Goal: Information Seeking & Learning: Learn about a topic

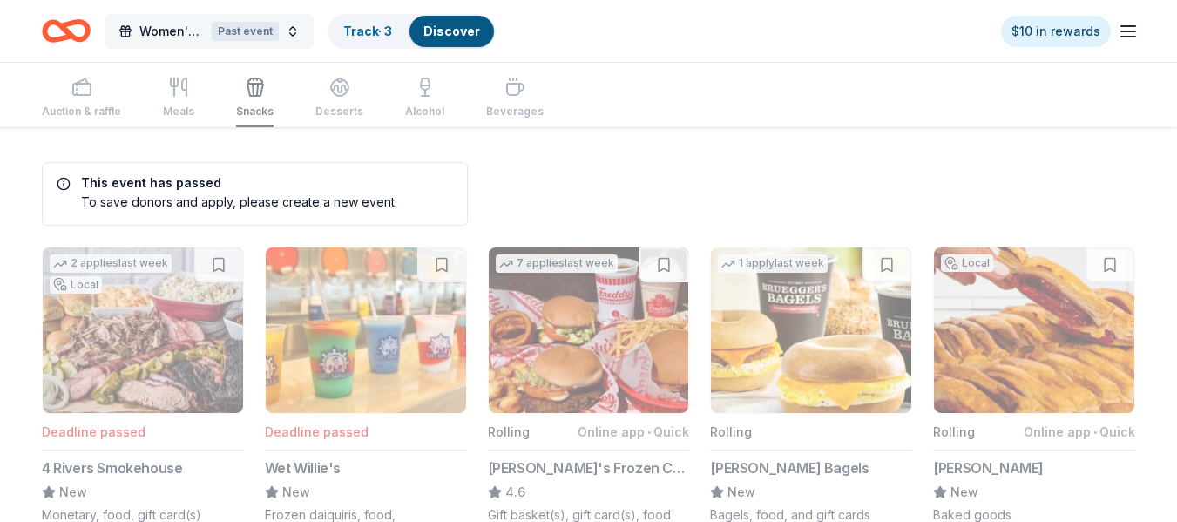
click at [201, 37] on span "Women's Free Self Defense Class" at bounding box center [171, 31] width 65 height 21
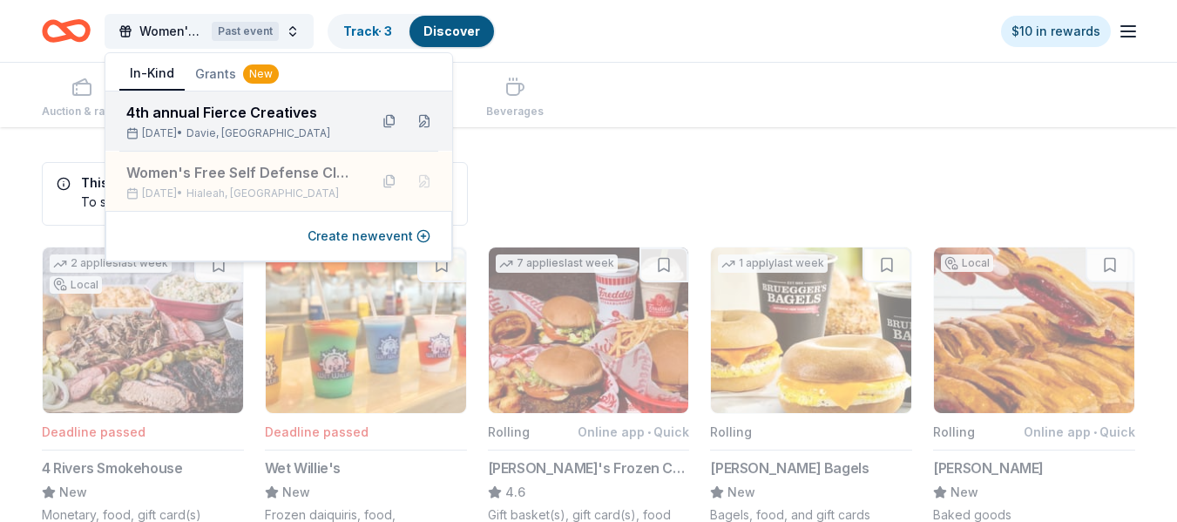
click at [232, 124] on div "4th annual Fierce Creatives Sep 20, 2025 • Davie, FL" at bounding box center [240, 121] width 228 height 38
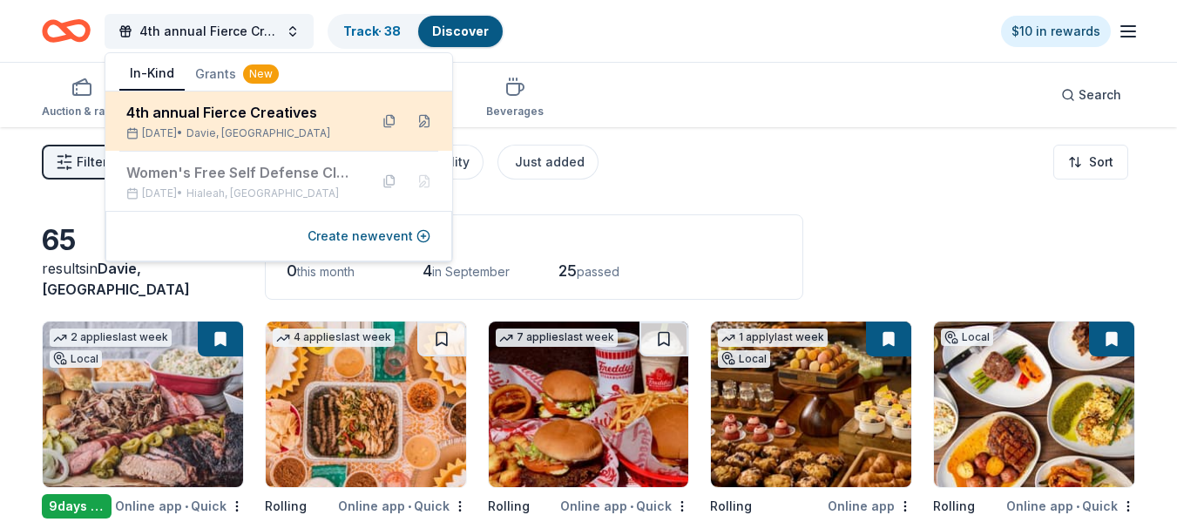
click at [164, 126] on div "Sep 20, 2025 • Davie, FL" at bounding box center [240, 133] width 228 height 14
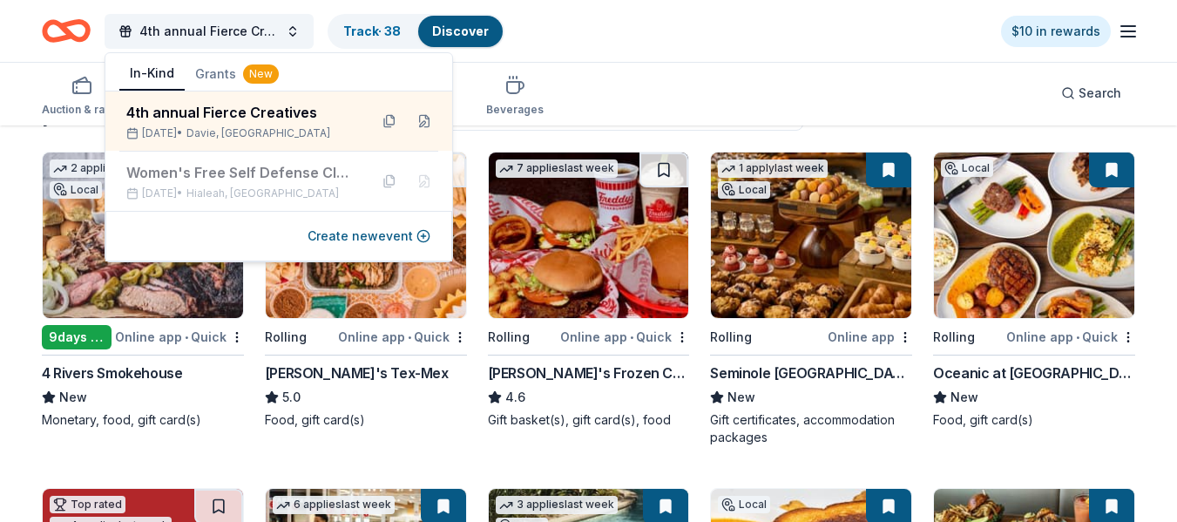
scroll to position [174, 0]
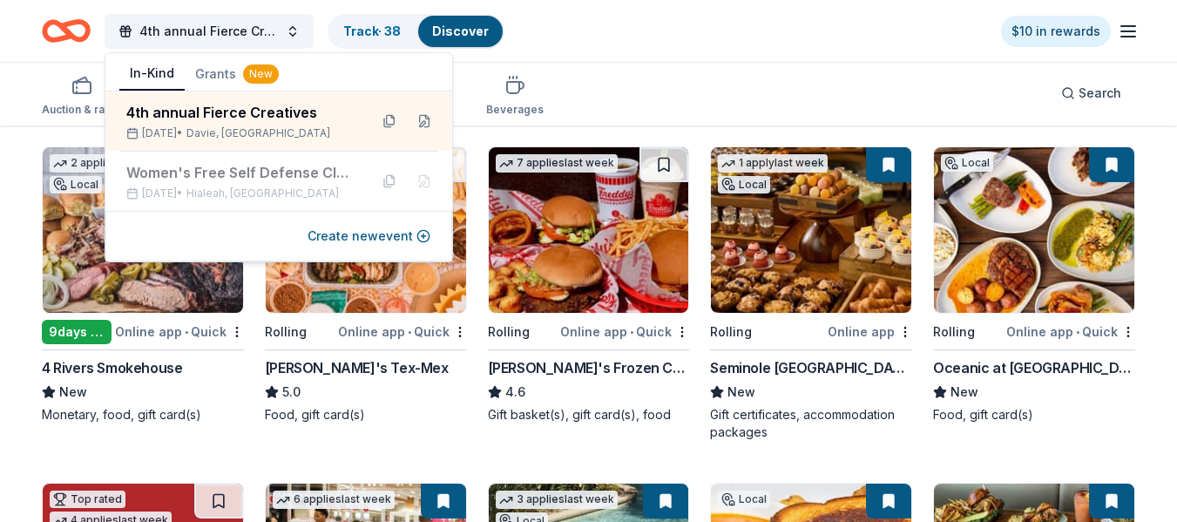
click at [674, 82] on div "Auction & raffle Meals Snacks Desserts Alcohol Beverages Search" at bounding box center [588, 93] width 1093 height 64
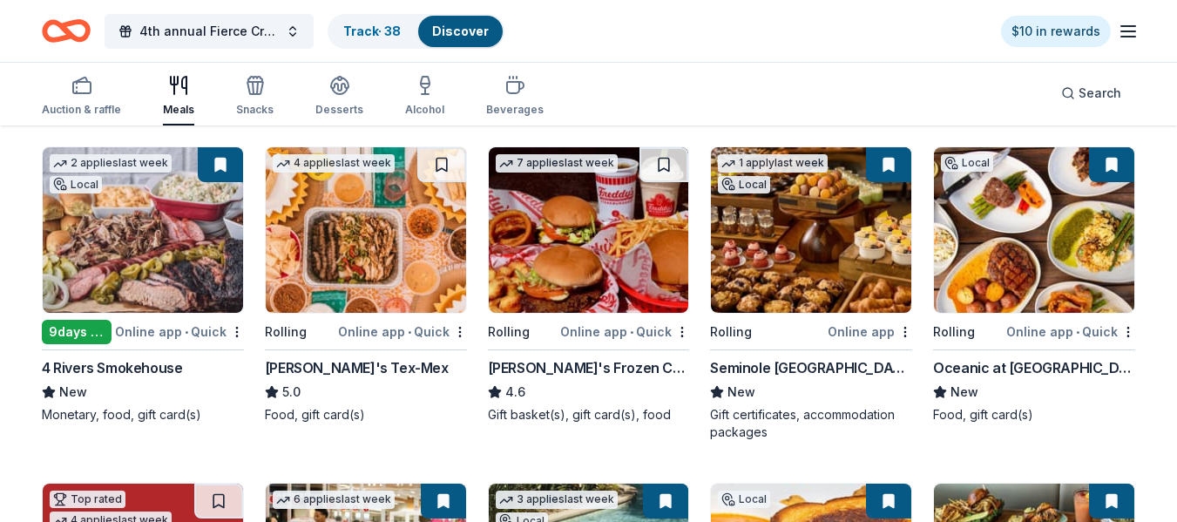
drag, startPoint x: 1028, startPoint y: 197, endPoint x: 723, endPoint y: 96, distance: 321.2
click at [723, 96] on div "Auction & raffle Meals Snacks Desserts Alcohol Beverages Search" at bounding box center [588, 93] width 1093 height 64
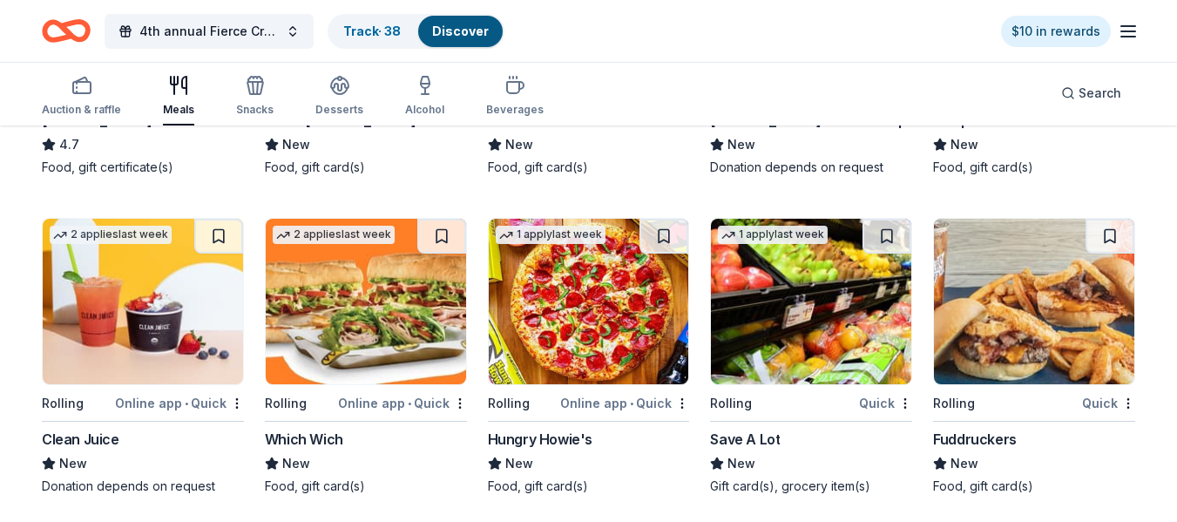
scroll to position [4007, 0]
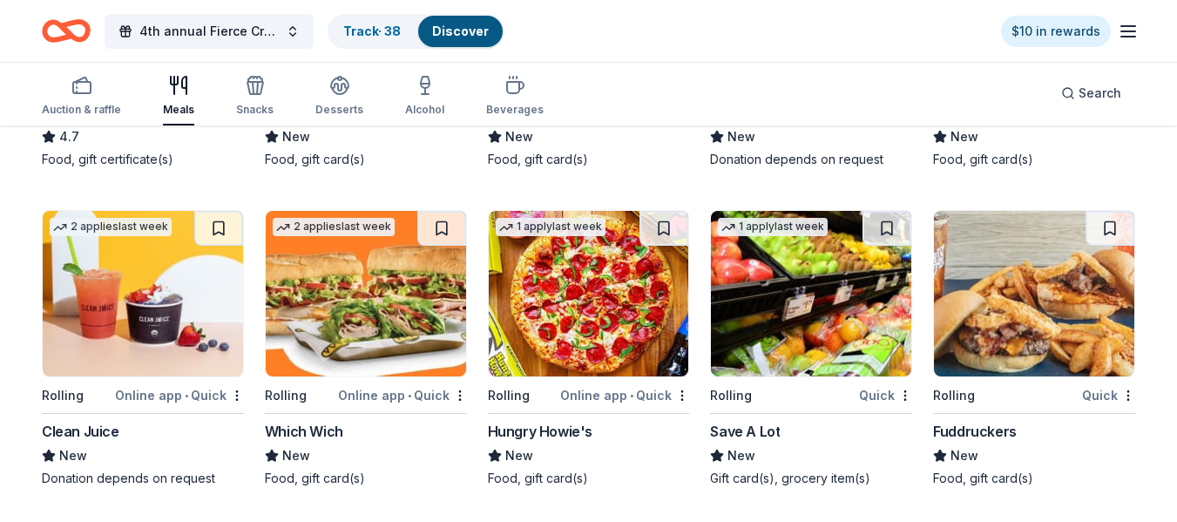
click at [1161, 99] on div "Auction & raffle Meals Snacks Desserts Alcohol Beverages Search" at bounding box center [588, 93] width 1177 height 64
click at [76, 101] on div "Auction & raffle" at bounding box center [81, 96] width 79 height 42
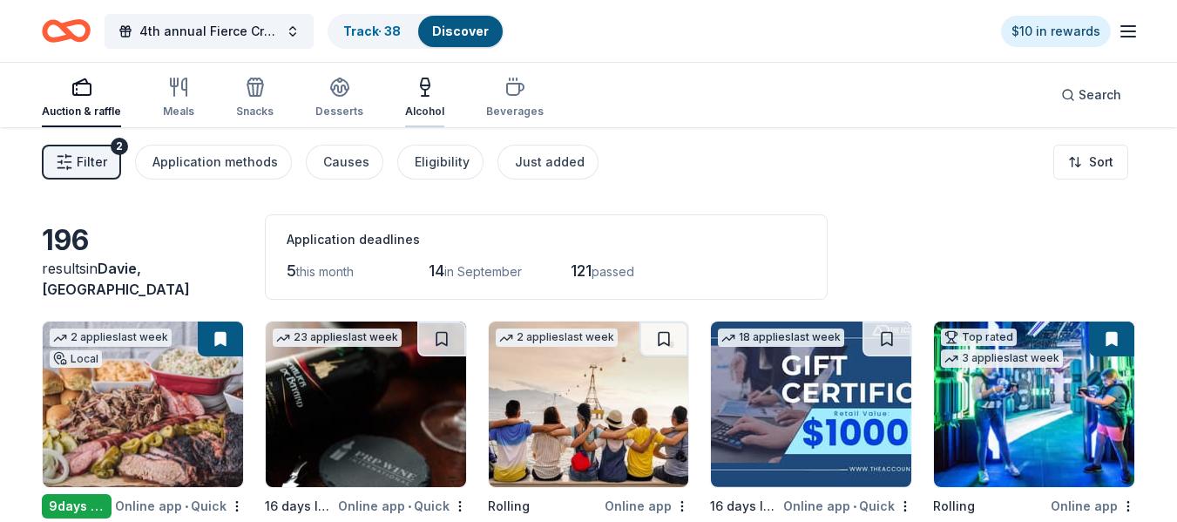
click at [415, 99] on div "Alcohol" at bounding box center [424, 98] width 39 height 42
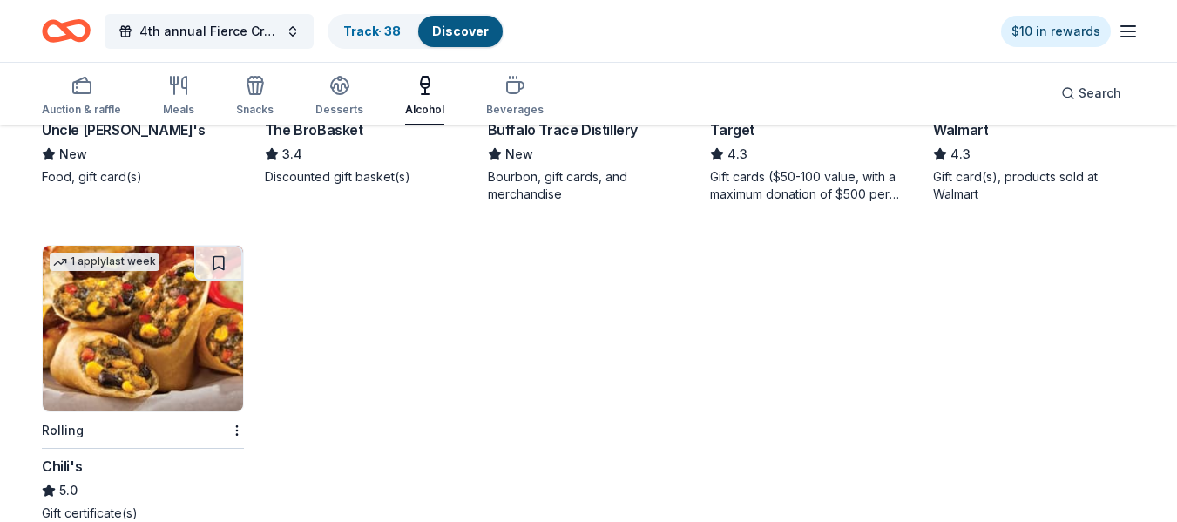
scroll to position [696, 0]
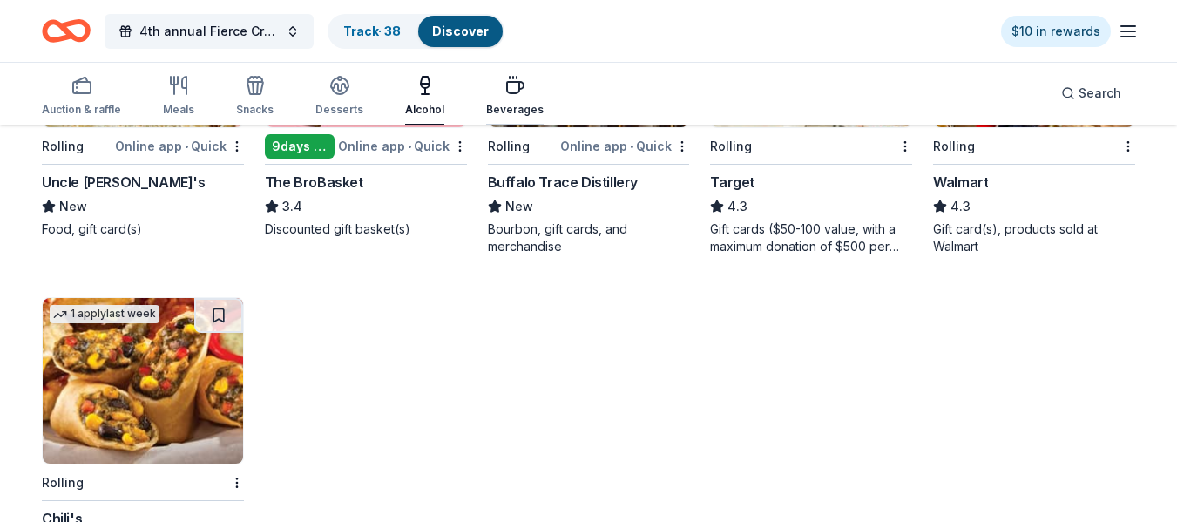
click at [510, 94] on icon "button" at bounding box center [514, 85] width 21 height 21
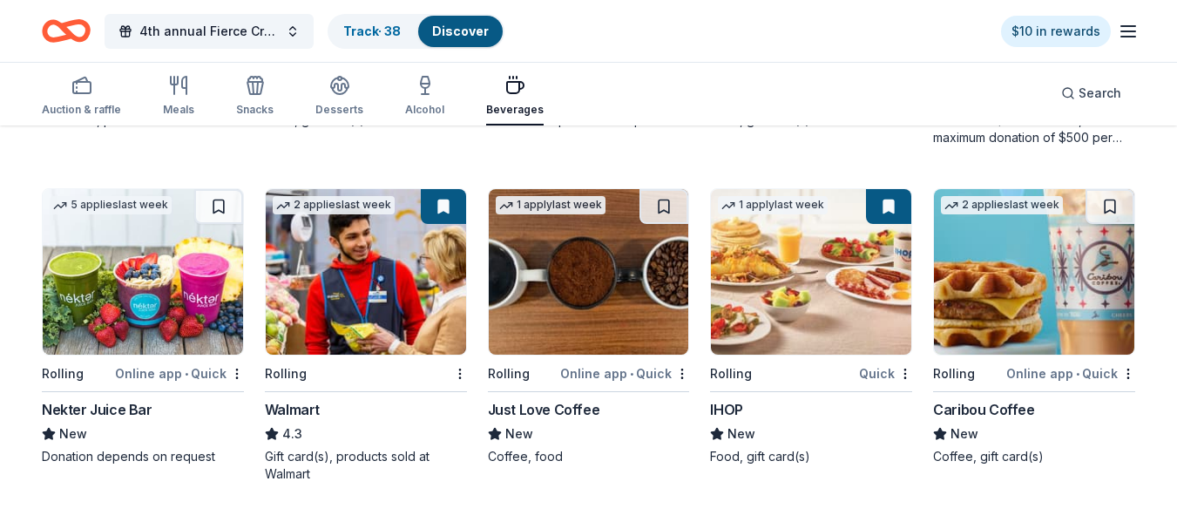
scroll to position [602, 0]
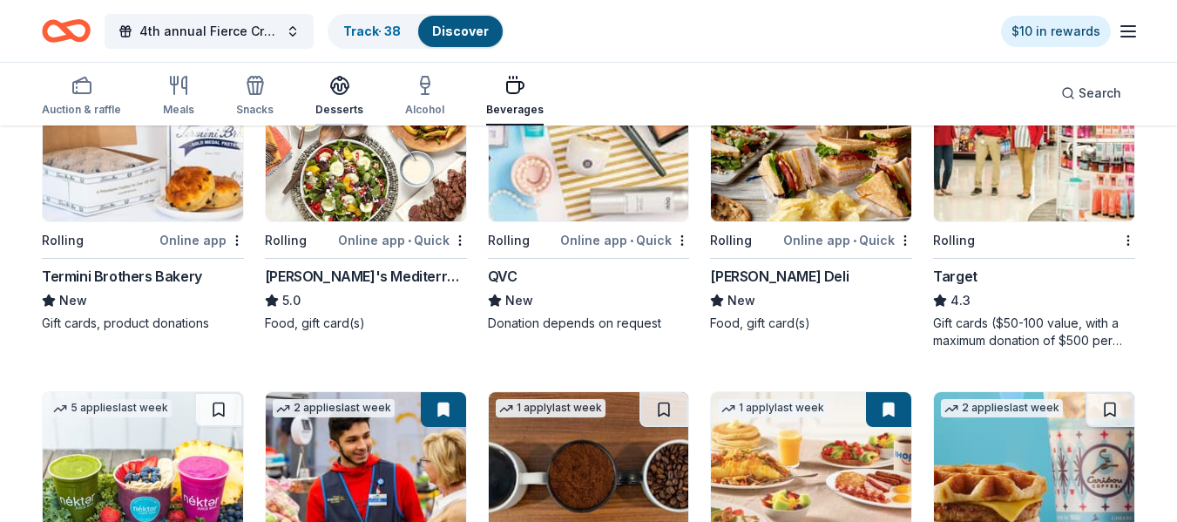
click at [334, 90] on icon "button" at bounding box center [339, 84] width 17 height 13
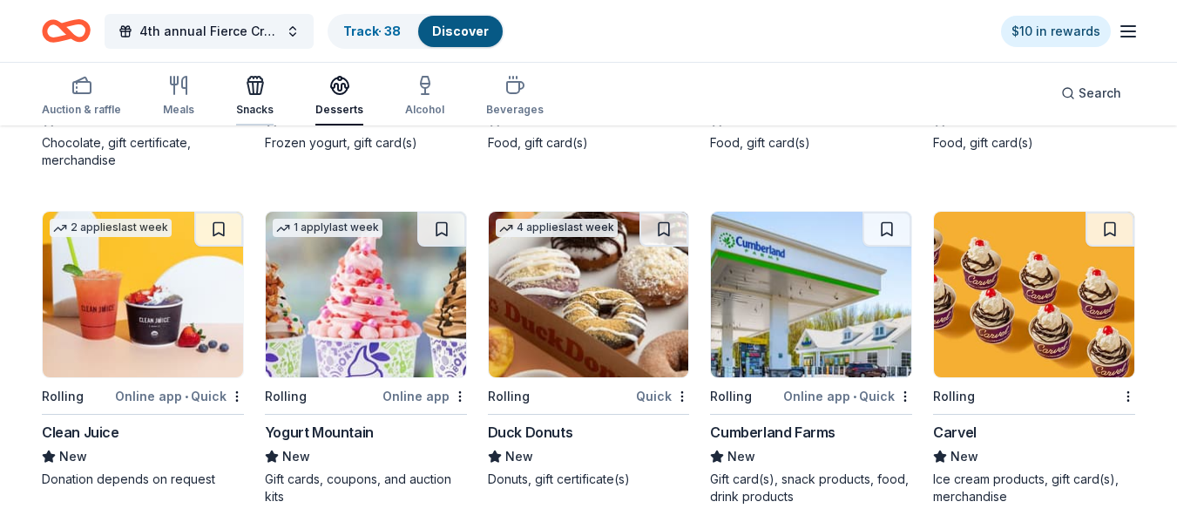
scroll to position [2400, 0]
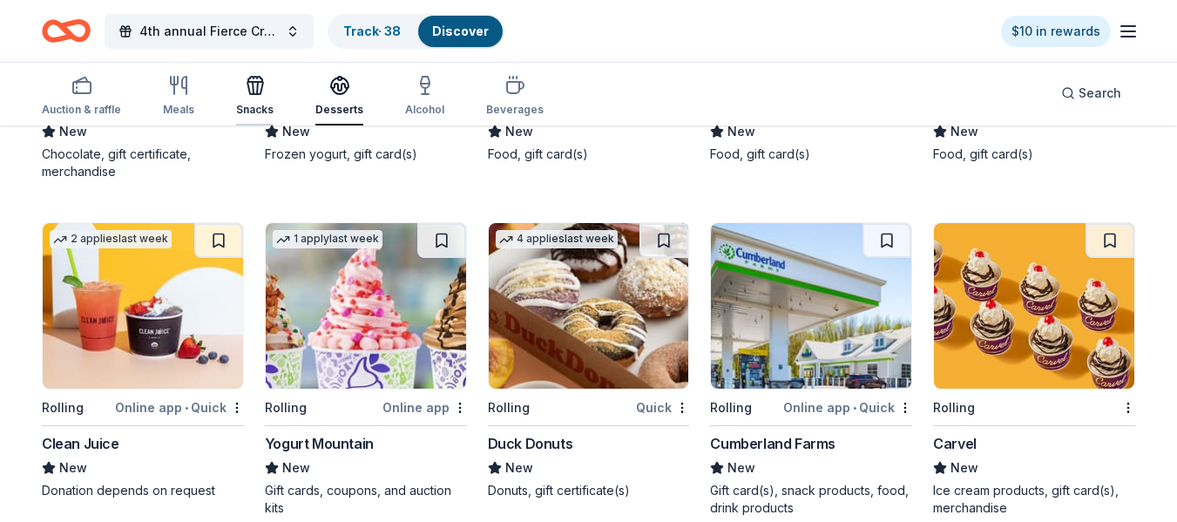
click at [252, 91] on icon "button" at bounding box center [255, 85] width 21 height 21
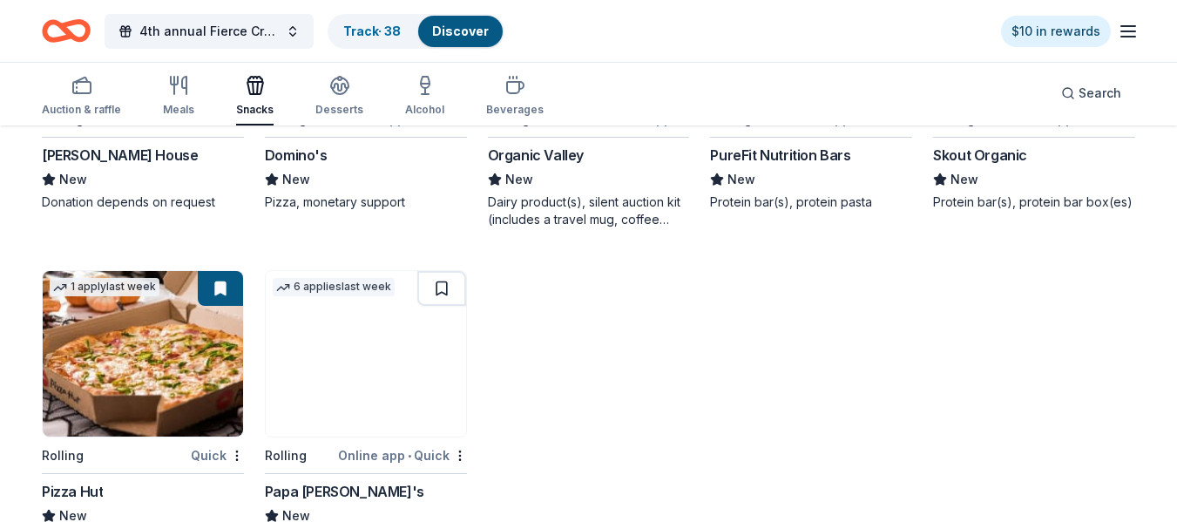
scroll to position [3754, 0]
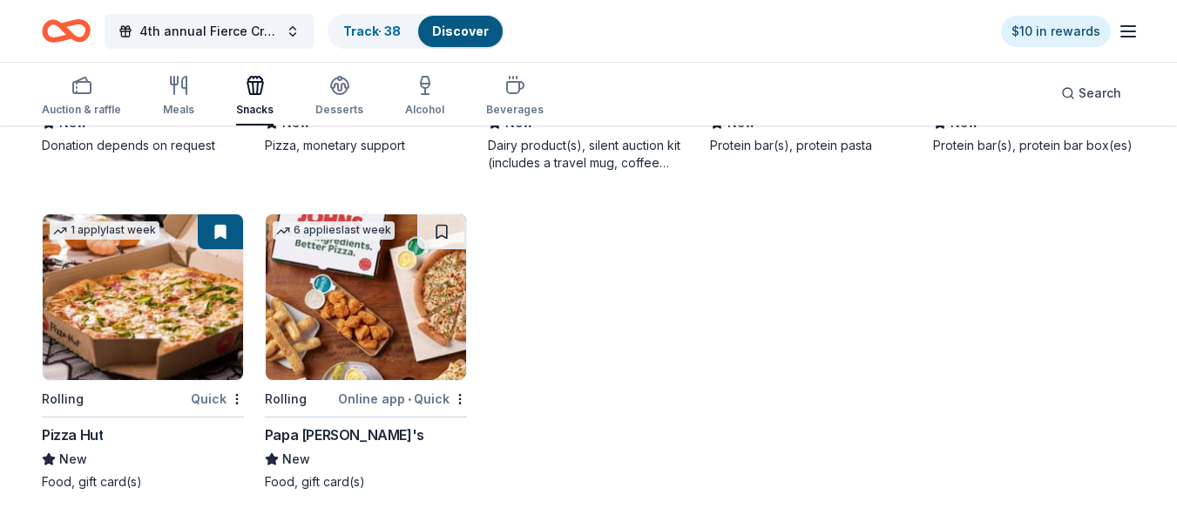
click at [79, 79] on icon "button" at bounding box center [81, 80] width 12 height 4
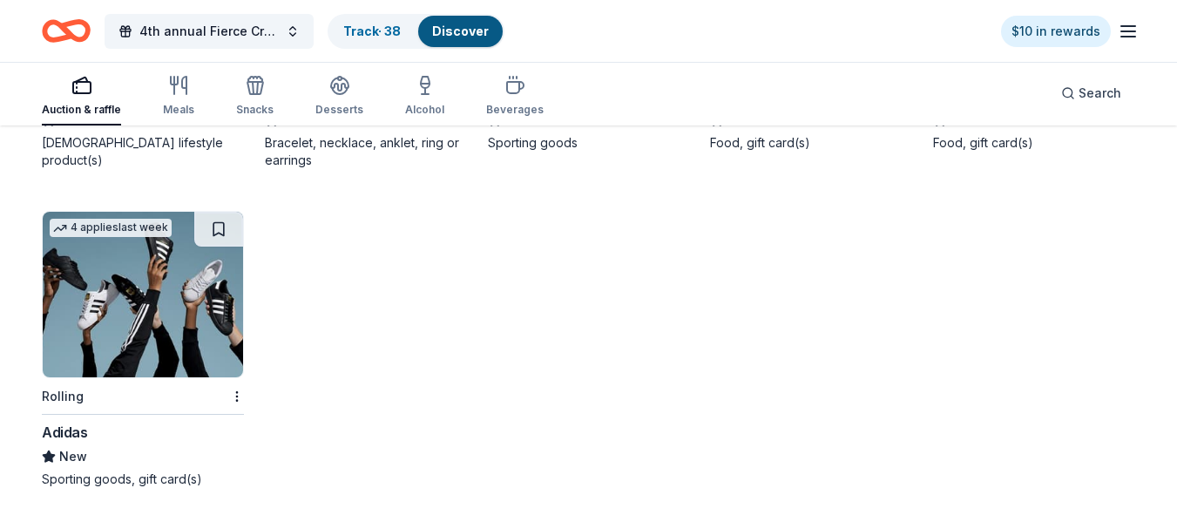
scroll to position [12999, 0]
click at [449, 33] on link "Discover" at bounding box center [460, 31] width 57 height 15
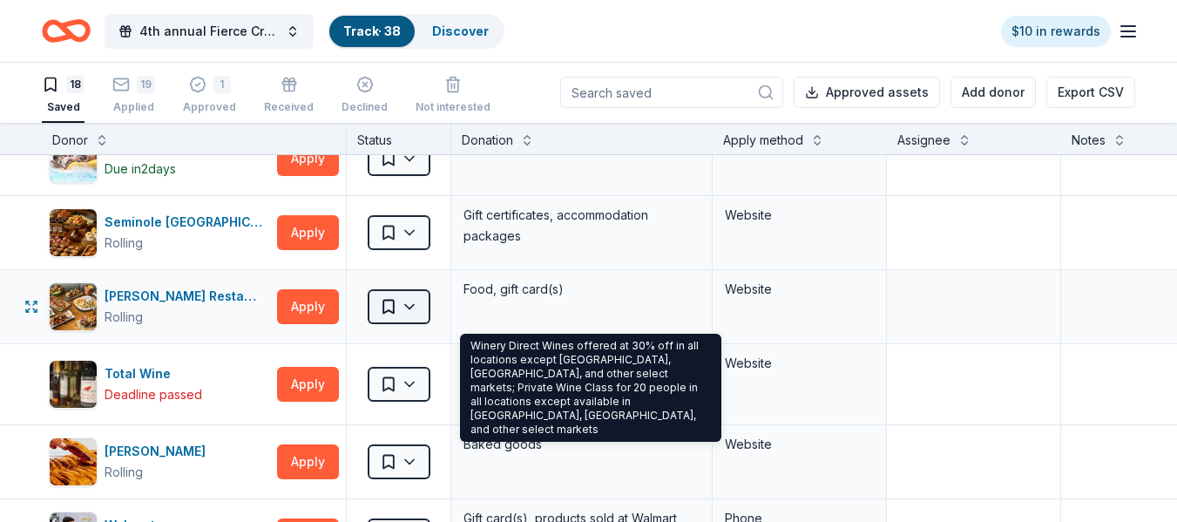
scroll to position [871, 0]
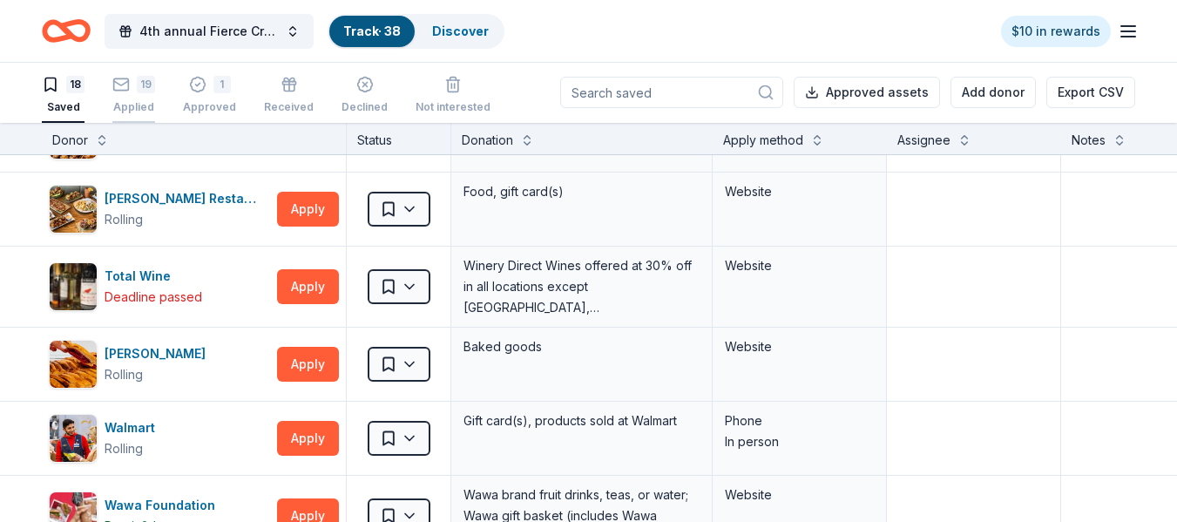
click at [124, 93] on div "19 Applied" at bounding box center [133, 95] width 43 height 38
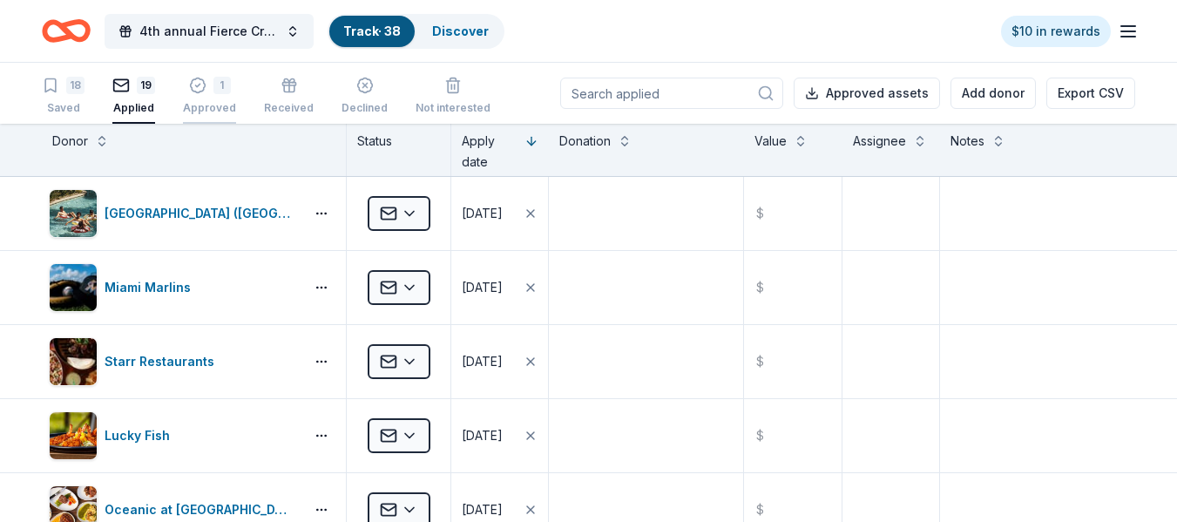
click at [224, 100] on div "1 Approved" at bounding box center [209, 96] width 53 height 38
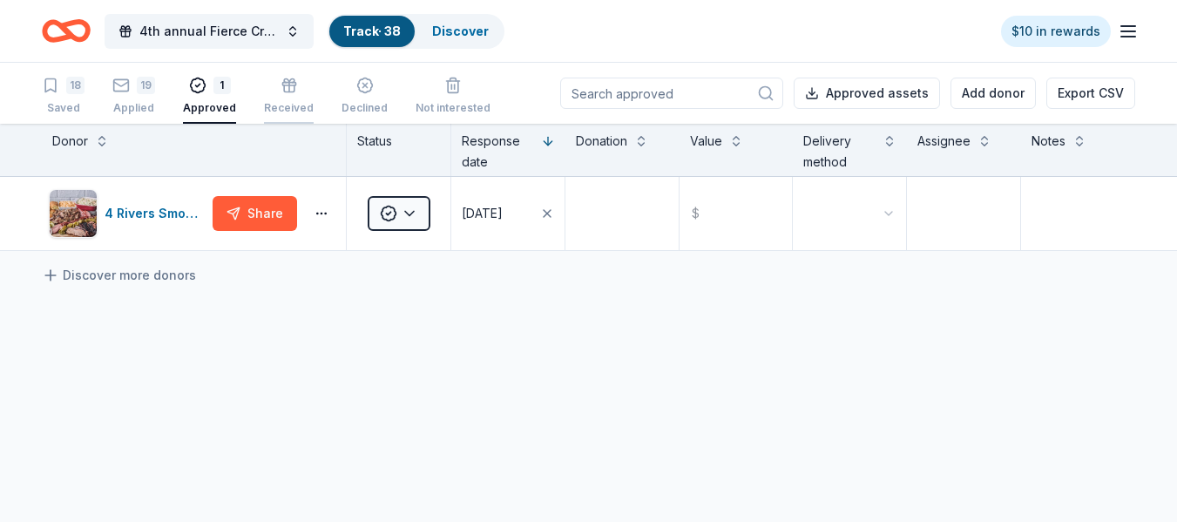
click at [287, 99] on div "Received" at bounding box center [289, 96] width 50 height 38
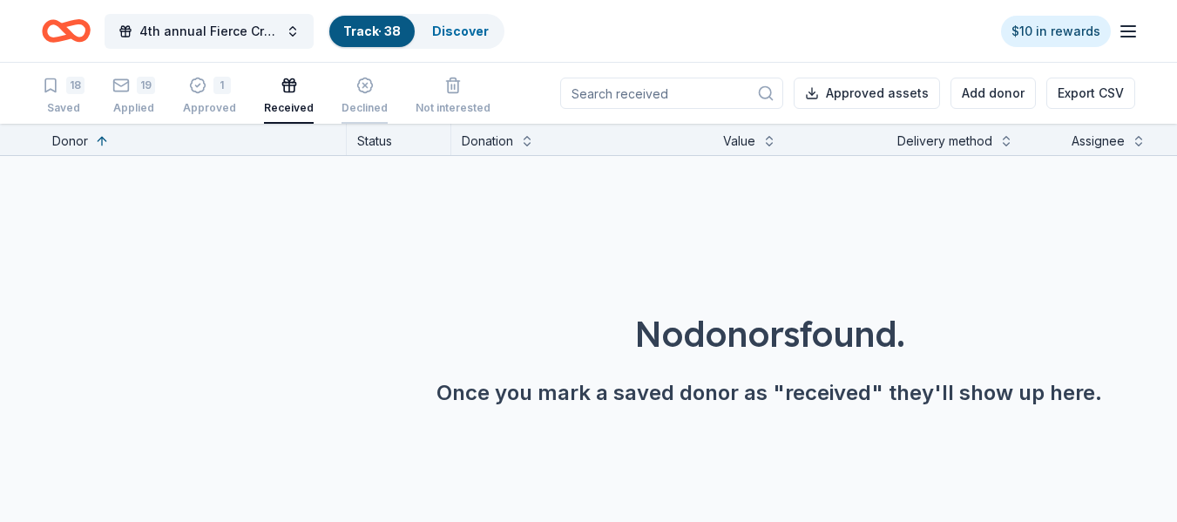
click at [353, 94] on div "Declined" at bounding box center [365, 96] width 46 height 38
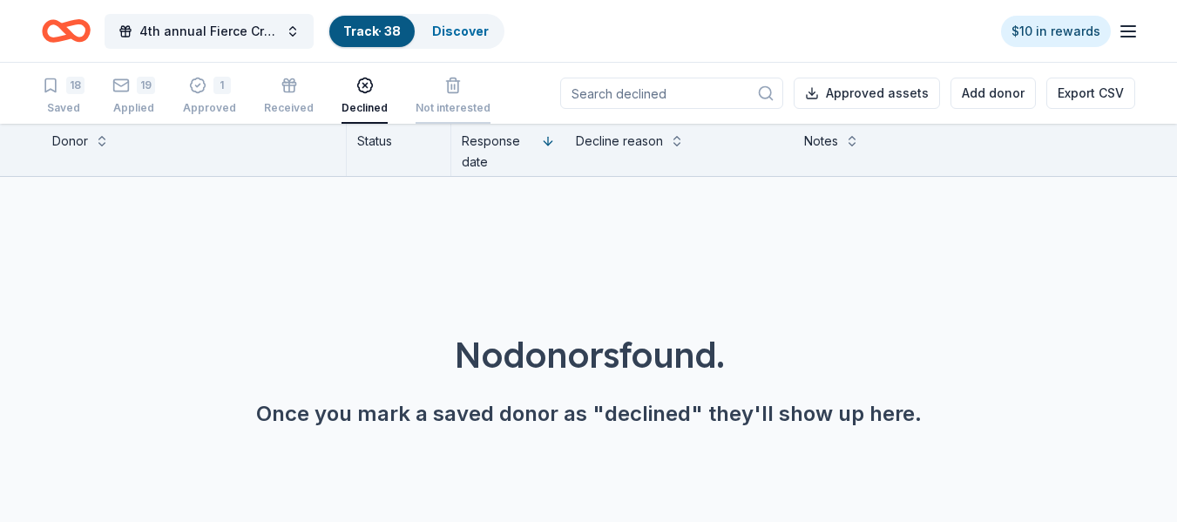
click at [444, 91] on icon "button" at bounding box center [452, 85] width 17 height 17
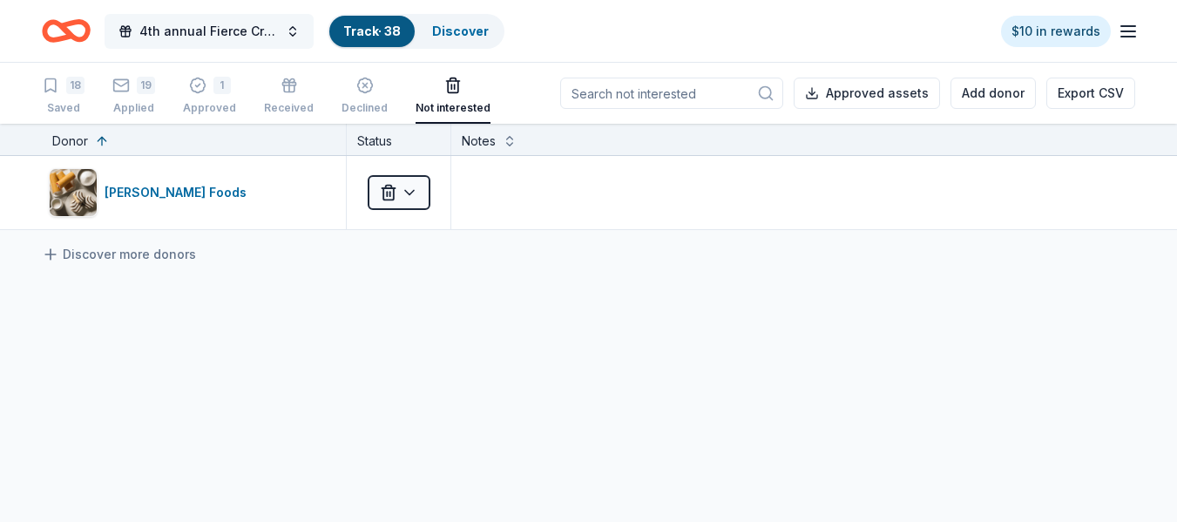
click at [191, 31] on span "4th annual Fierce Creatives" at bounding box center [208, 31] width 139 height 21
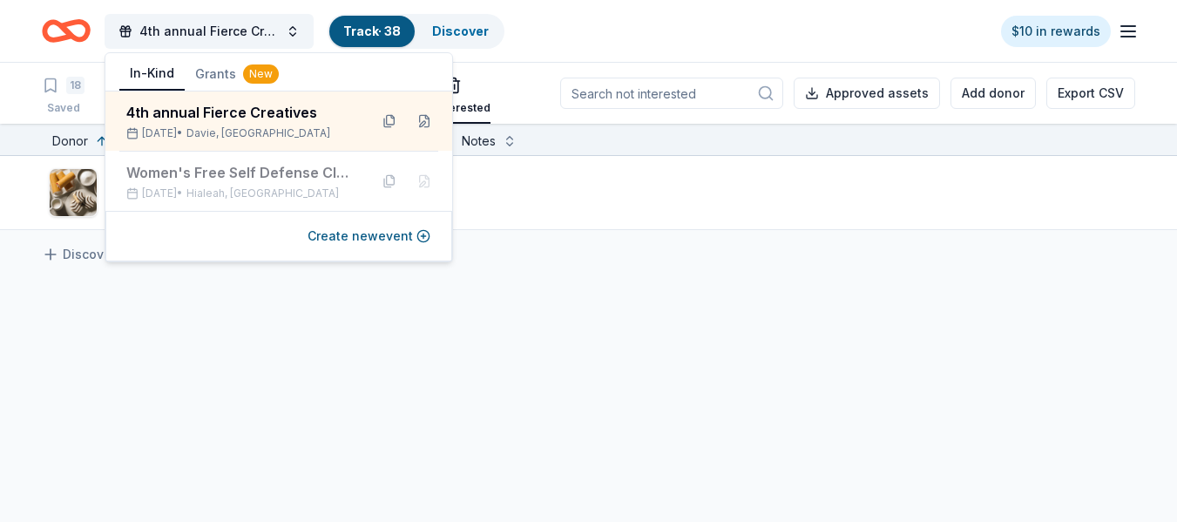
click at [566, 39] on div "4th annual Fierce Creatives Track · 38 Discover $10 in rewards" at bounding box center [588, 30] width 1093 height 41
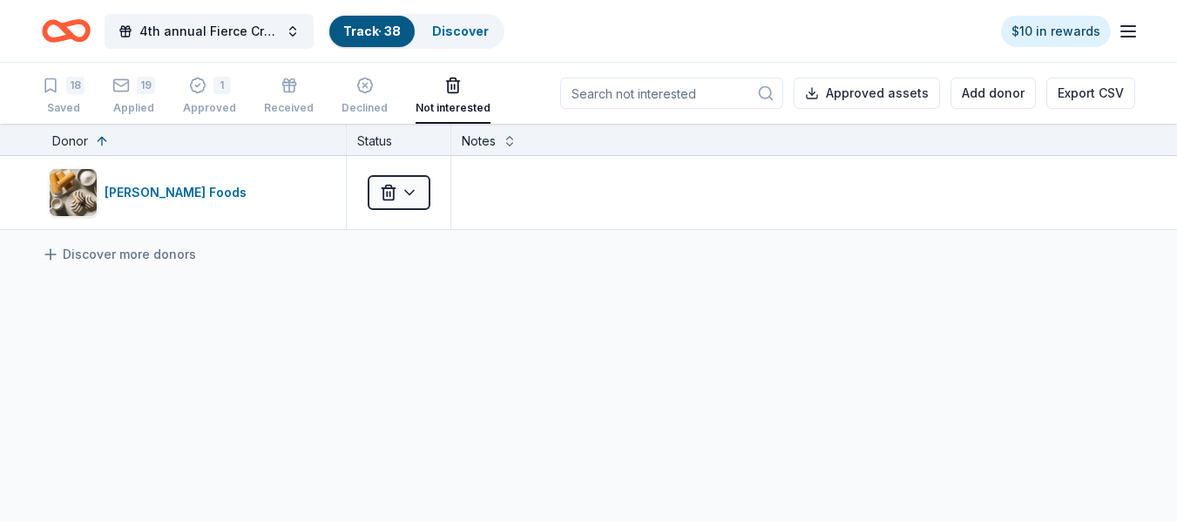
click at [75, 32] on icon "Home" at bounding box center [66, 30] width 49 height 41
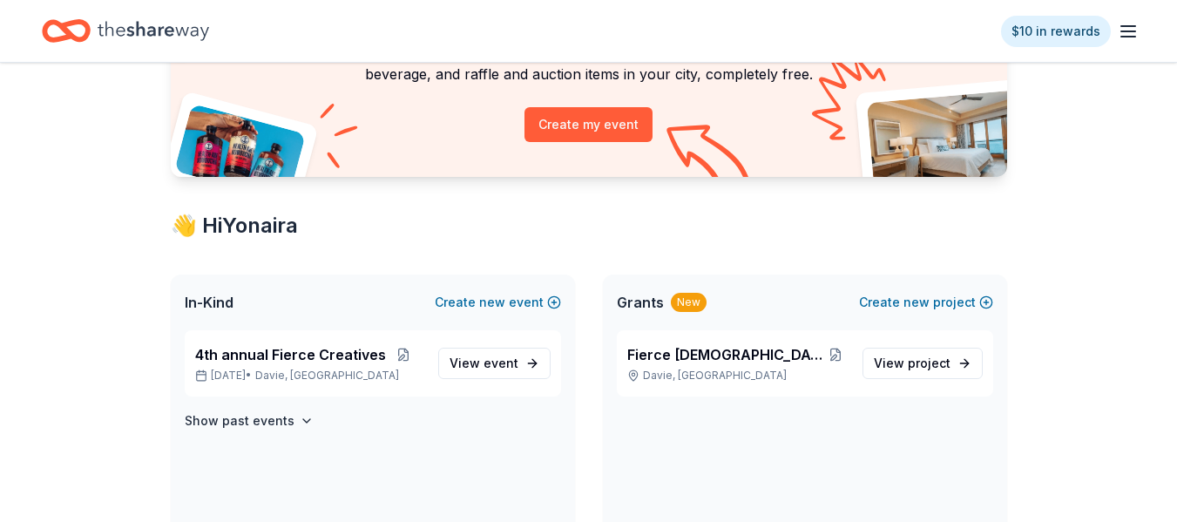
scroll to position [174, 0]
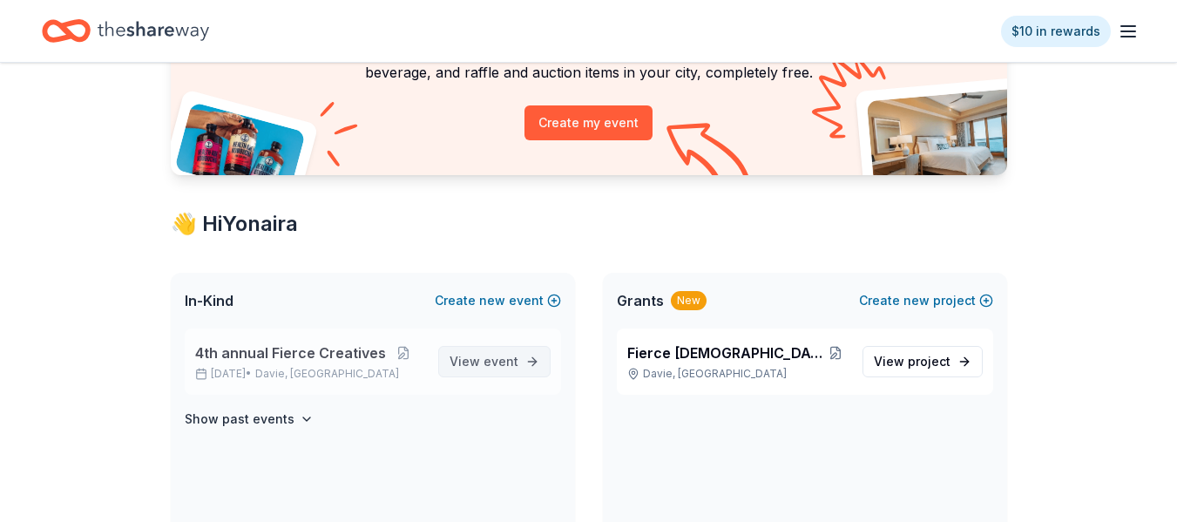
click at [505, 360] on span "event" at bounding box center [501, 361] width 35 height 15
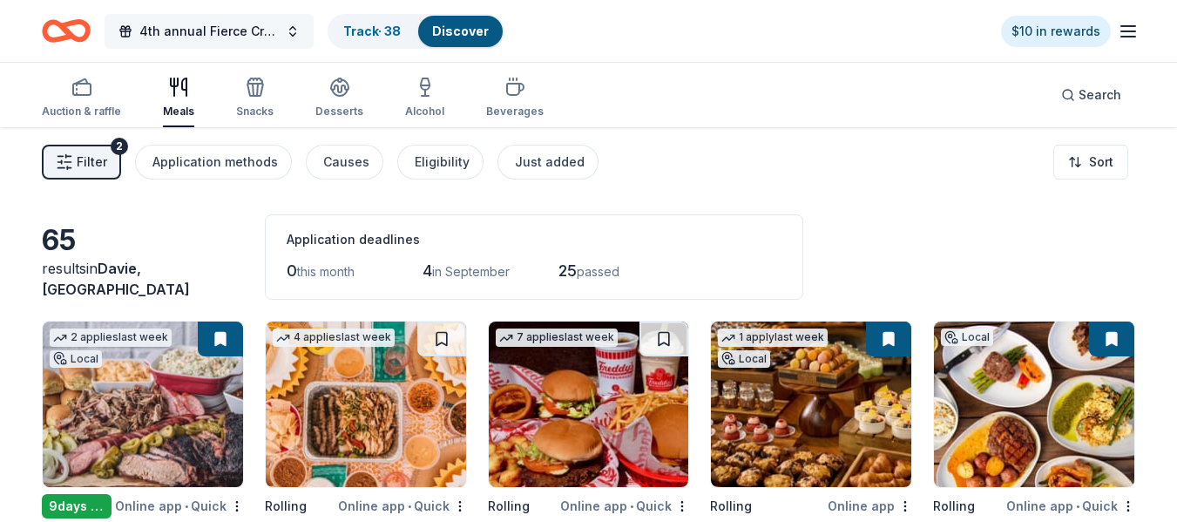
click at [287, 36] on button "4th annual Fierce Creatives" at bounding box center [209, 31] width 209 height 35
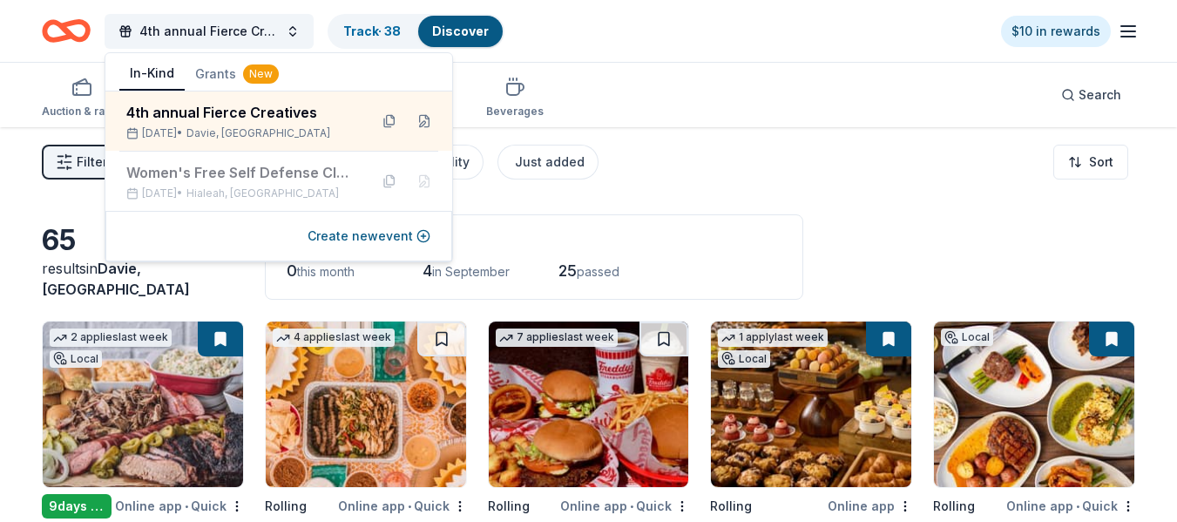
click at [225, 78] on button "Grants New" at bounding box center [237, 73] width 105 height 31
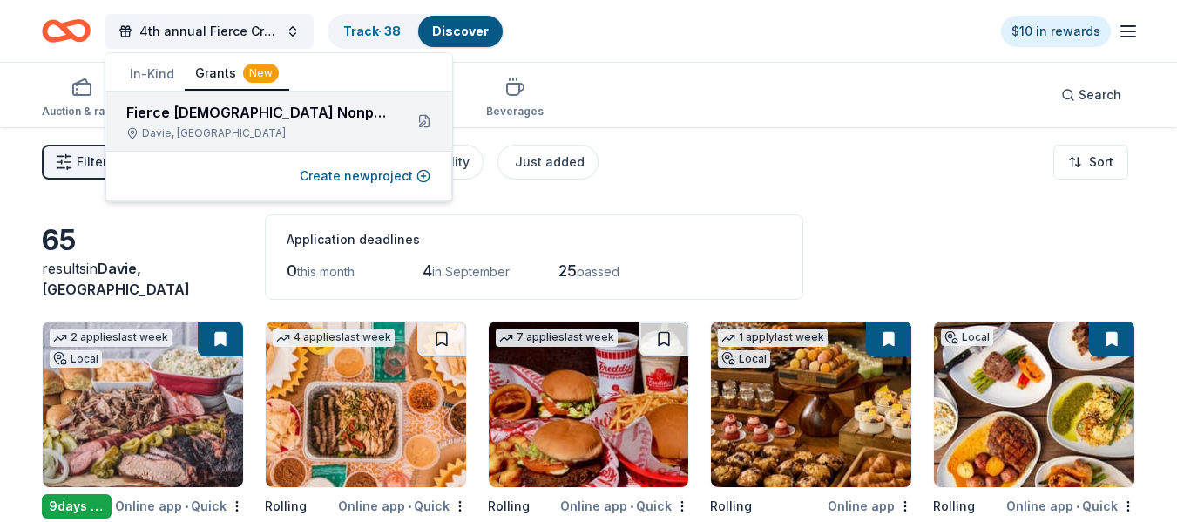
click at [224, 107] on div "Fierce Females Nonprofit" at bounding box center [257, 112] width 263 height 21
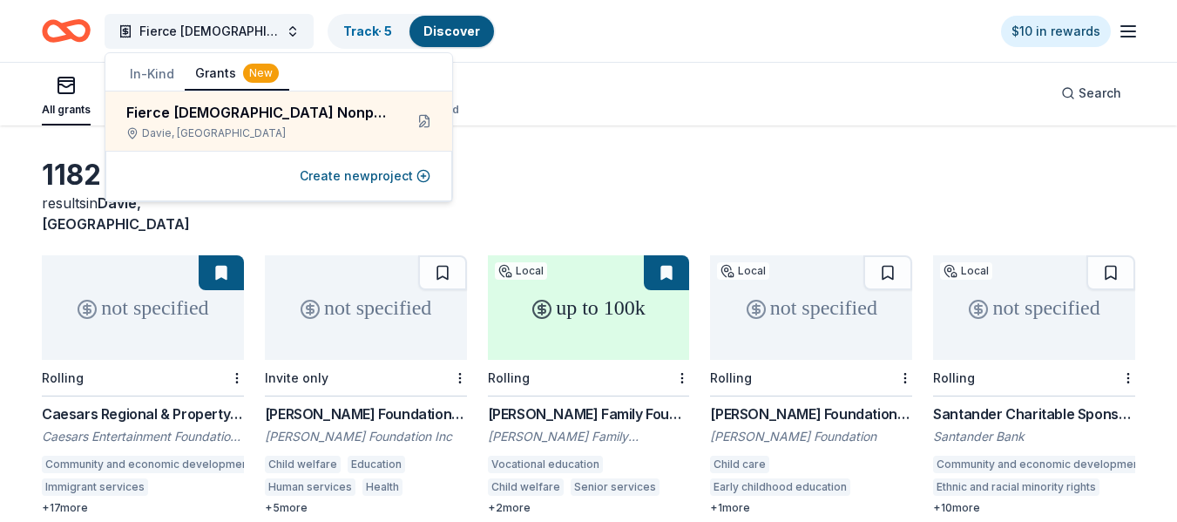
scroll to position [87, 0]
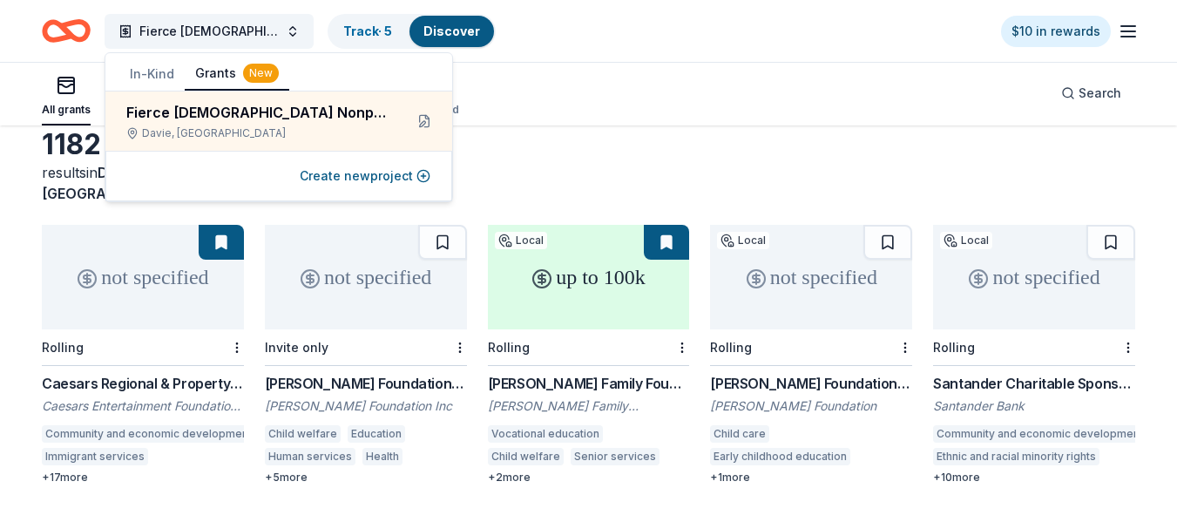
click at [590, 109] on div "All grants ≤ $5k $5k to $20k > $20k Unspecified Search" at bounding box center [588, 93] width 1093 height 64
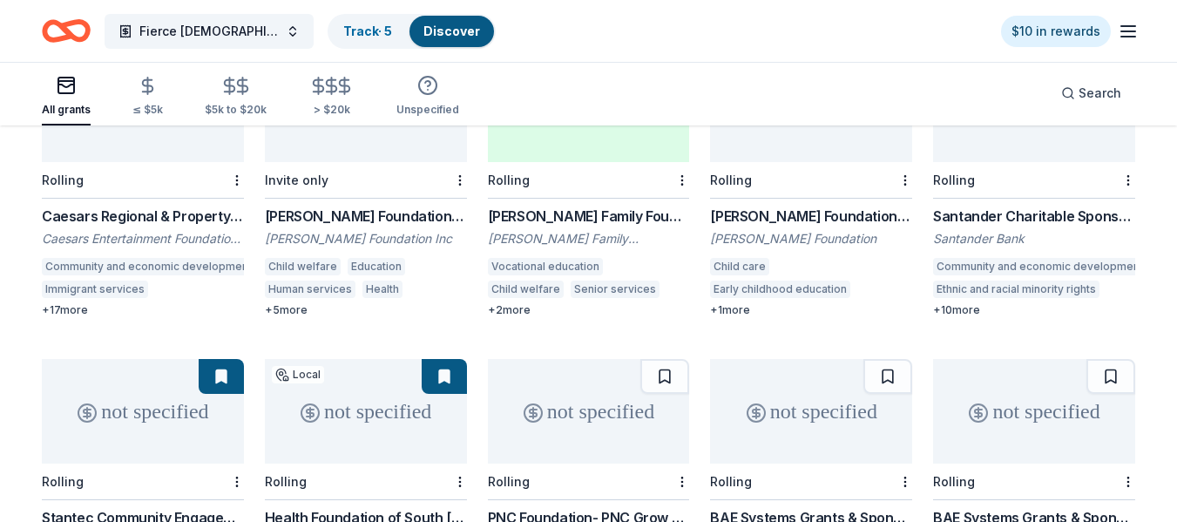
scroll to position [261, 0]
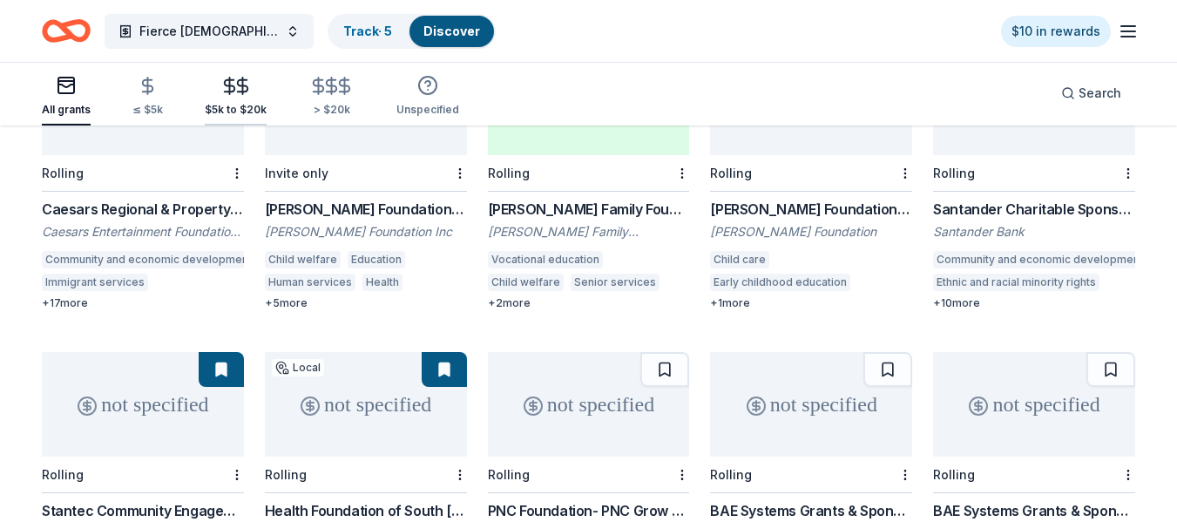
click at [238, 100] on div "$5k to $20k" at bounding box center [236, 96] width 62 height 41
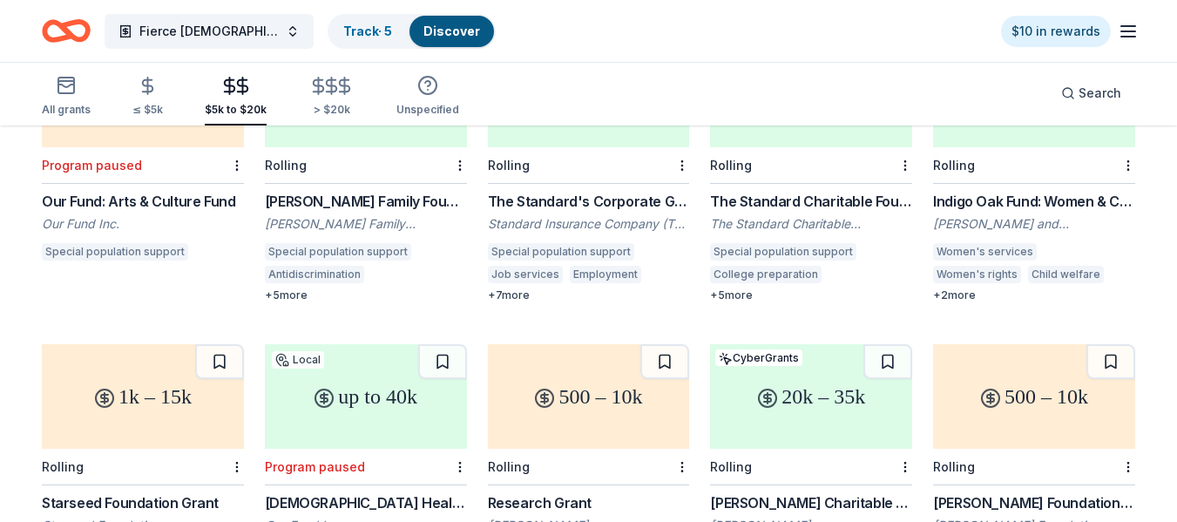
scroll to position [697, 0]
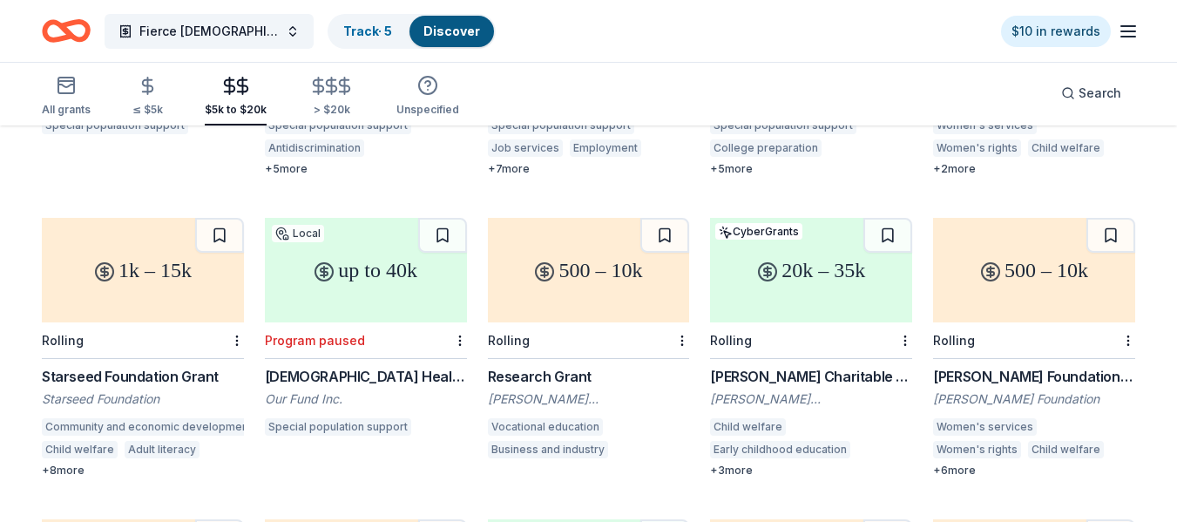
click at [1053, 254] on div "500 – 10k" at bounding box center [1034, 270] width 202 height 105
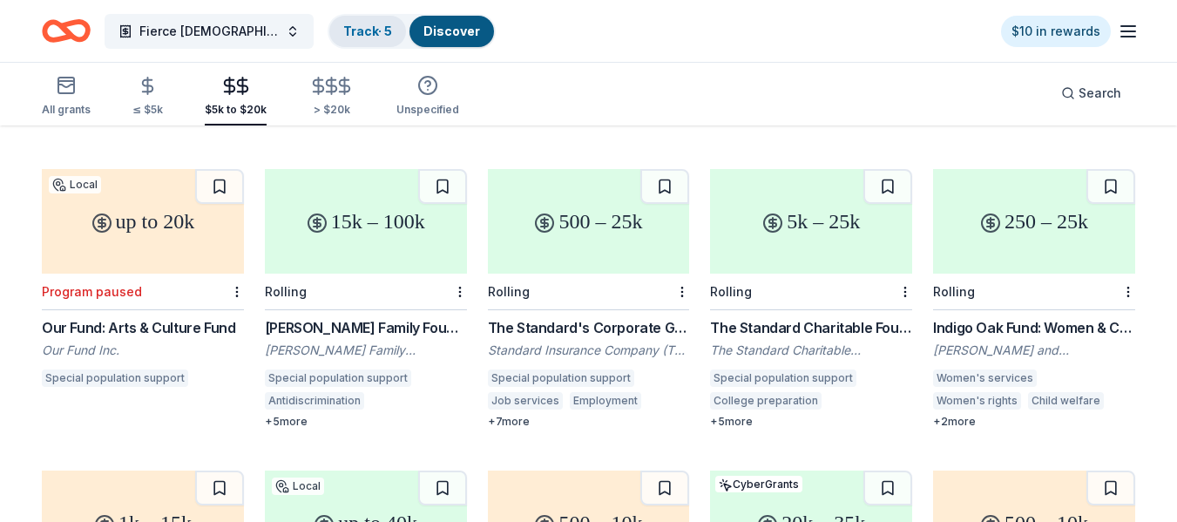
scroll to position [436, 0]
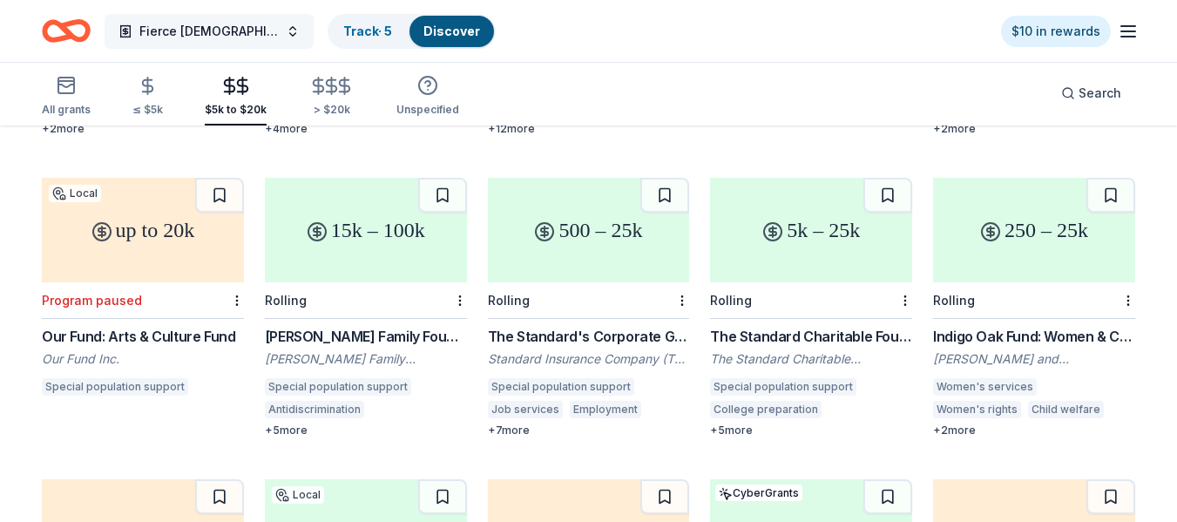
click at [224, 22] on span "Fierce Females Nonprofit" at bounding box center [208, 31] width 139 height 21
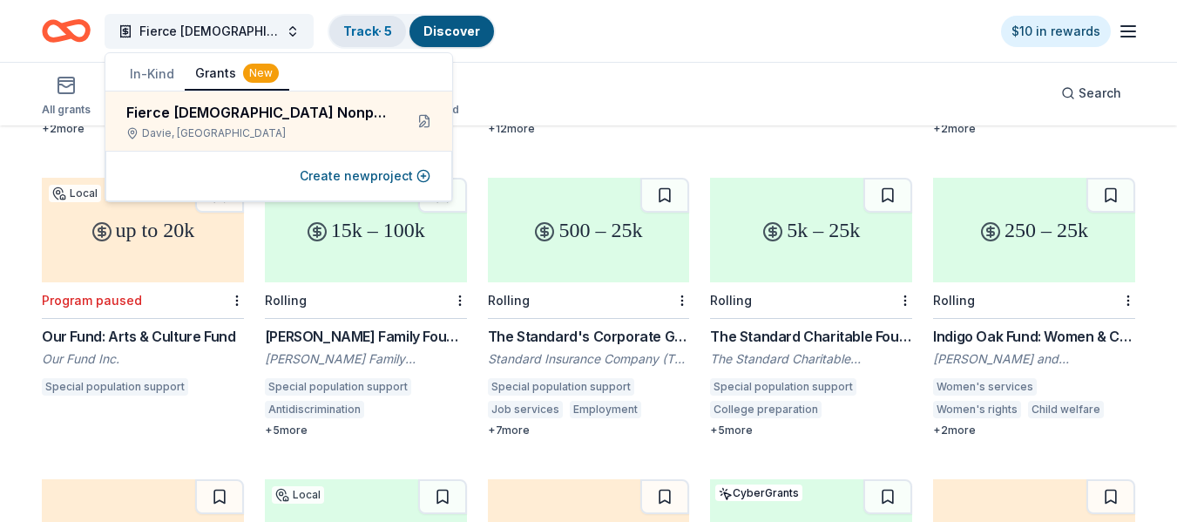
click at [338, 17] on div "Track · 5" at bounding box center [367, 31] width 77 height 31
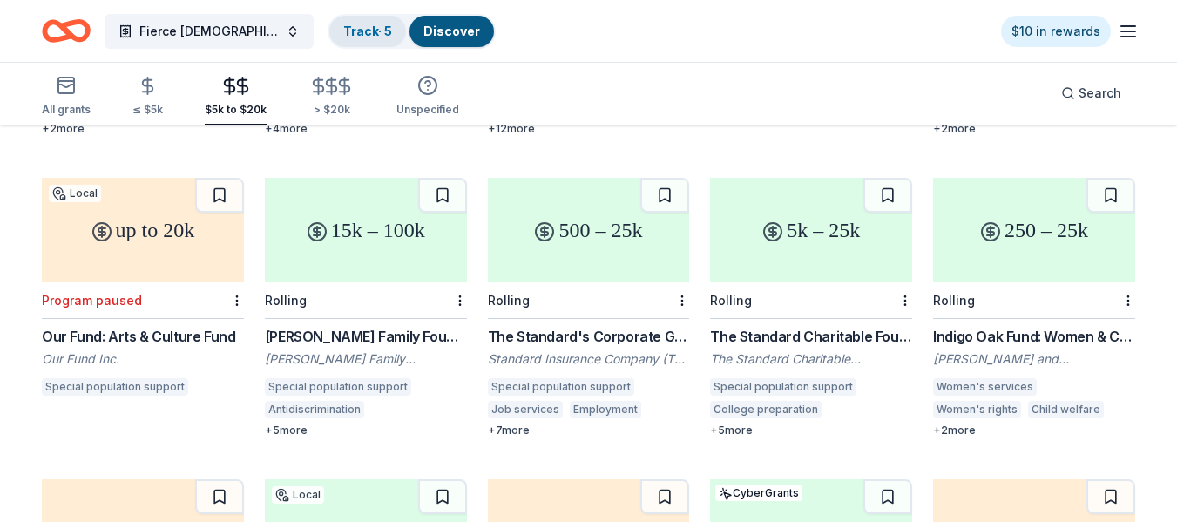
click at [357, 28] on link "Track · 5" at bounding box center [367, 31] width 49 height 15
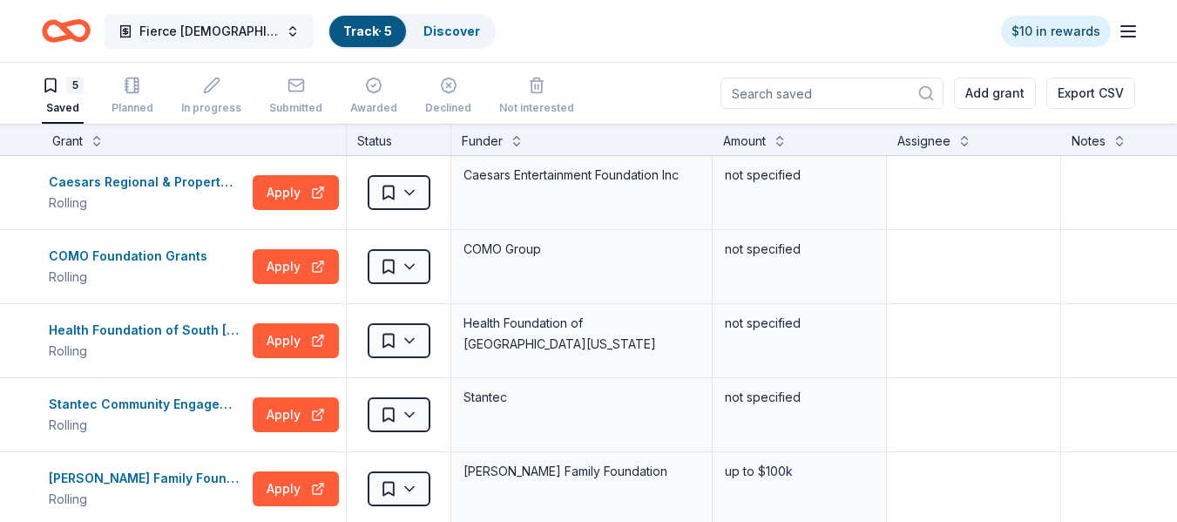
click at [257, 29] on span "Fierce Females Nonprofit" at bounding box center [208, 31] width 139 height 21
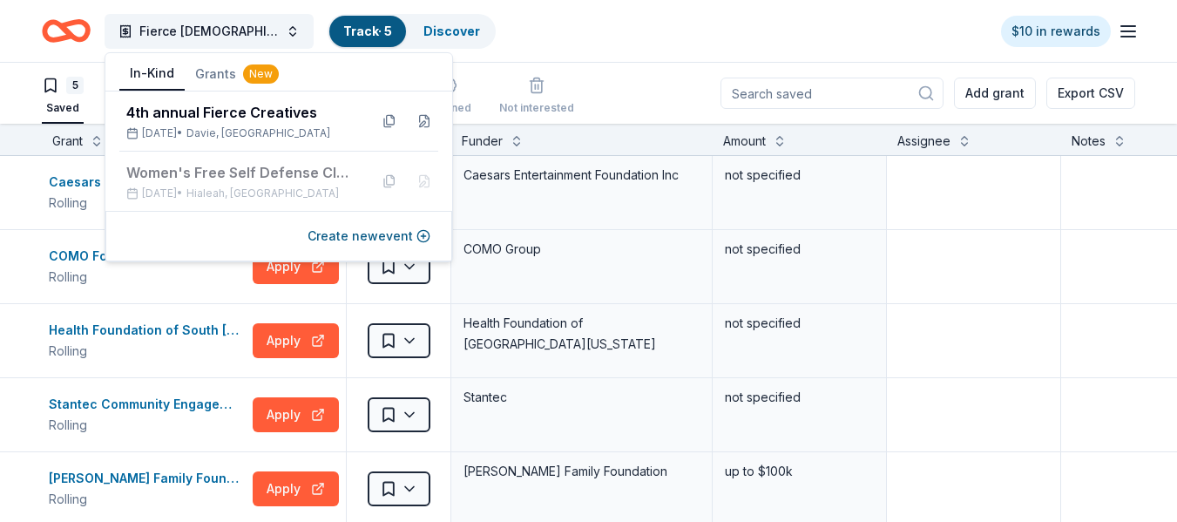
click at [166, 68] on button "In-Kind" at bounding box center [151, 73] width 65 height 33
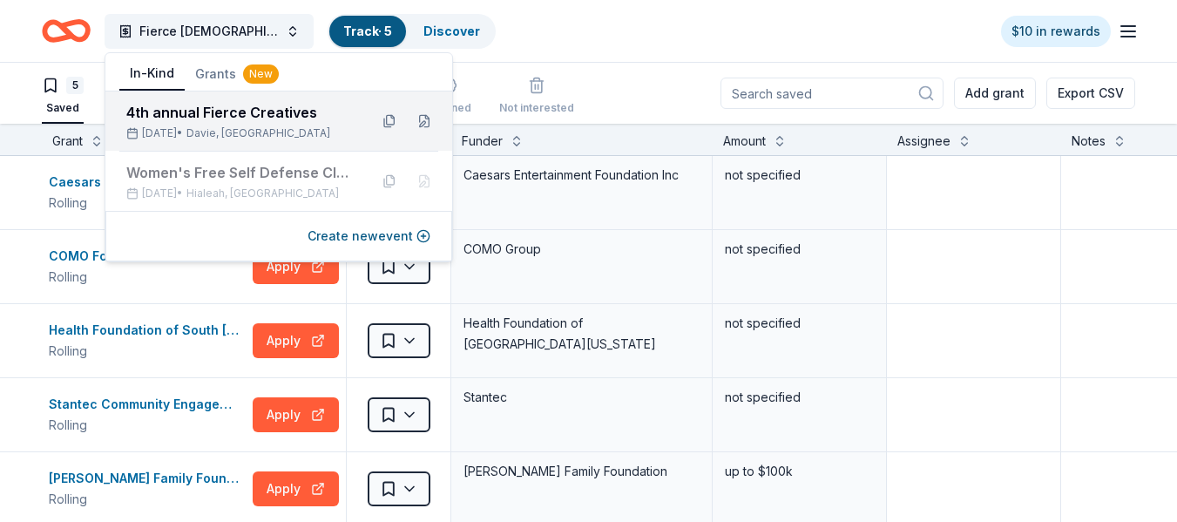
click at [194, 98] on div "4th annual Fierce Creatives Sep 20, 2025 • Davie, FL" at bounding box center [278, 120] width 347 height 59
click at [274, 122] on div "4th annual Fierce Creatives" at bounding box center [240, 112] width 228 height 21
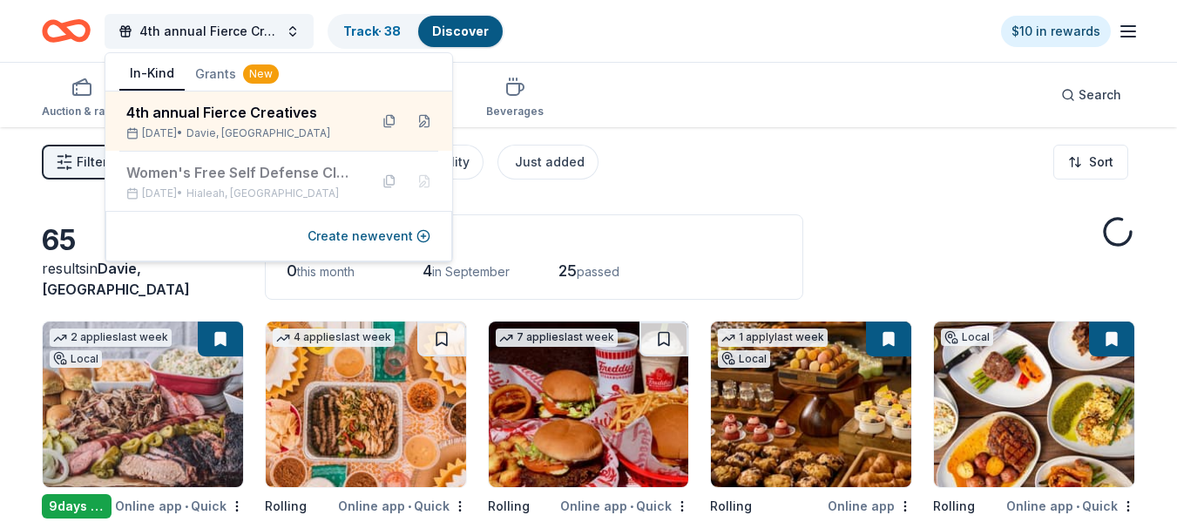
click at [684, 134] on div "Filter 2 Application methods Causes Eligibility Just added Sort" at bounding box center [588, 162] width 1177 height 70
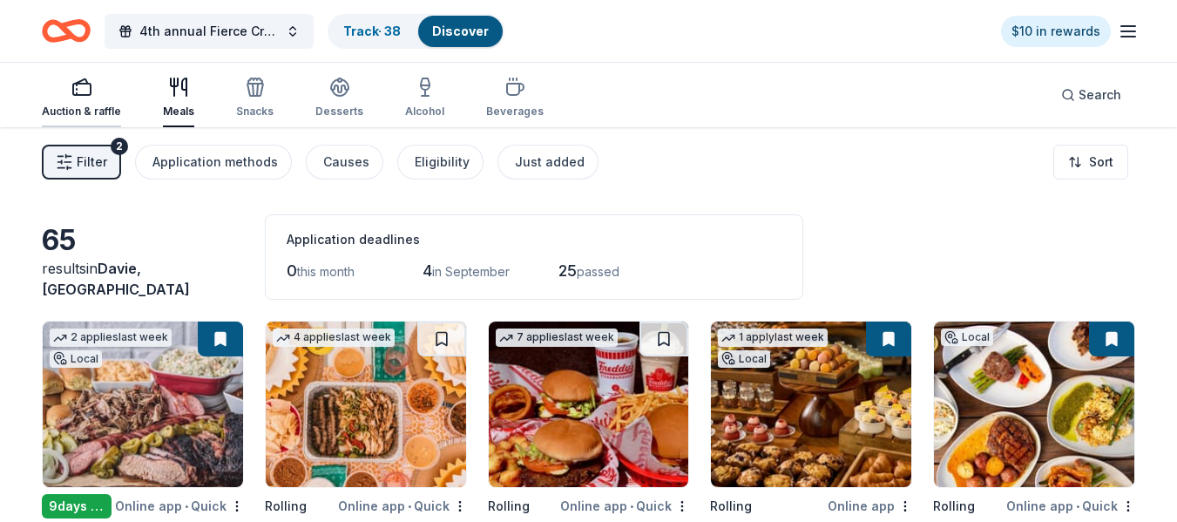
click at [82, 101] on div "Auction & raffle" at bounding box center [81, 98] width 79 height 42
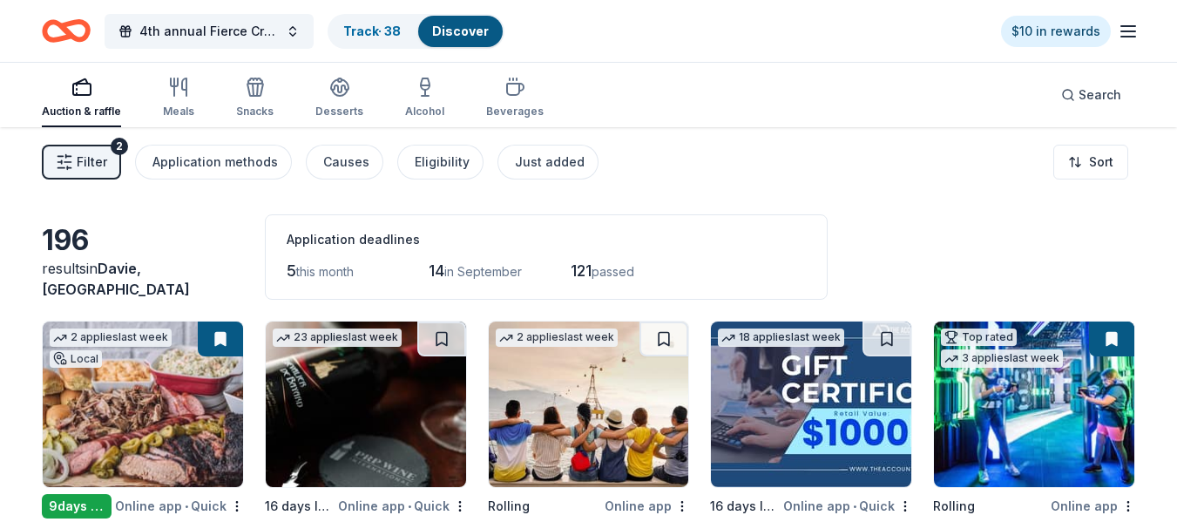
click at [96, 166] on span "Filter" at bounding box center [92, 162] width 30 height 21
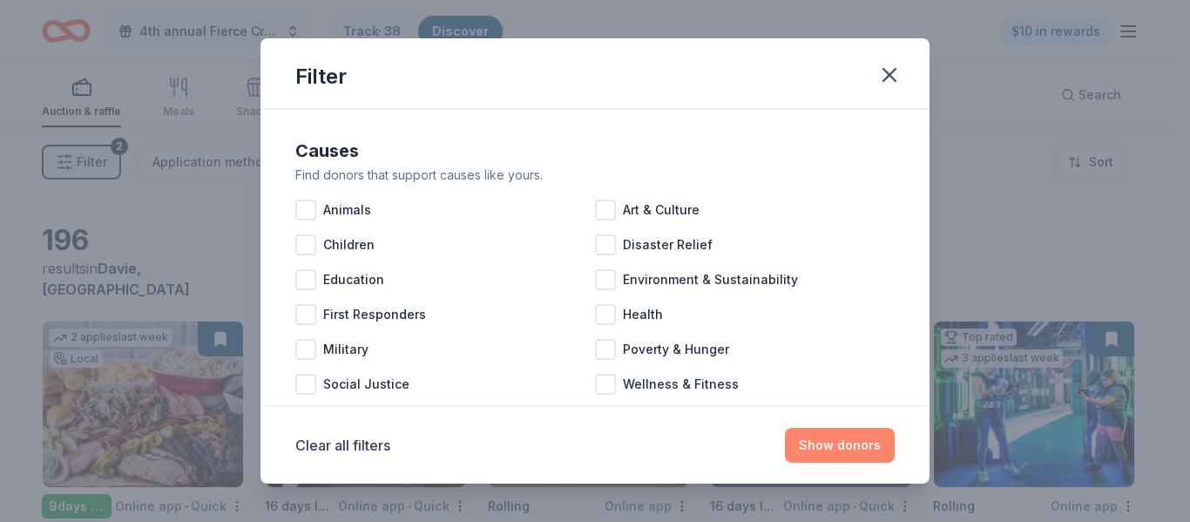
click at [852, 453] on button "Show donors" at bounding box center [840, 445] width 110 height 35
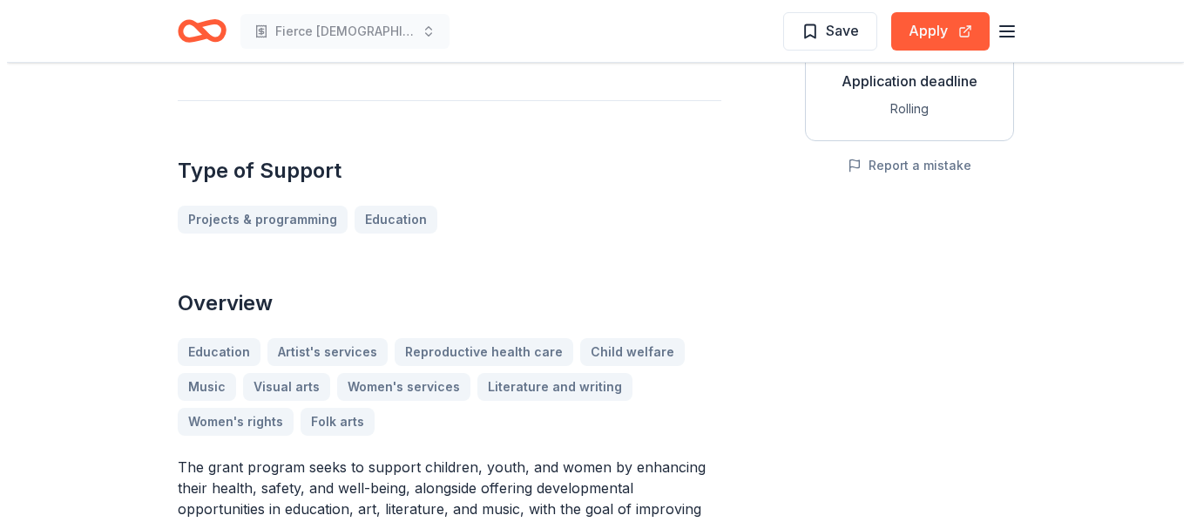
scroll to position [348, 0]
